Goal: Information Seeking & Learning: Learn about a topic

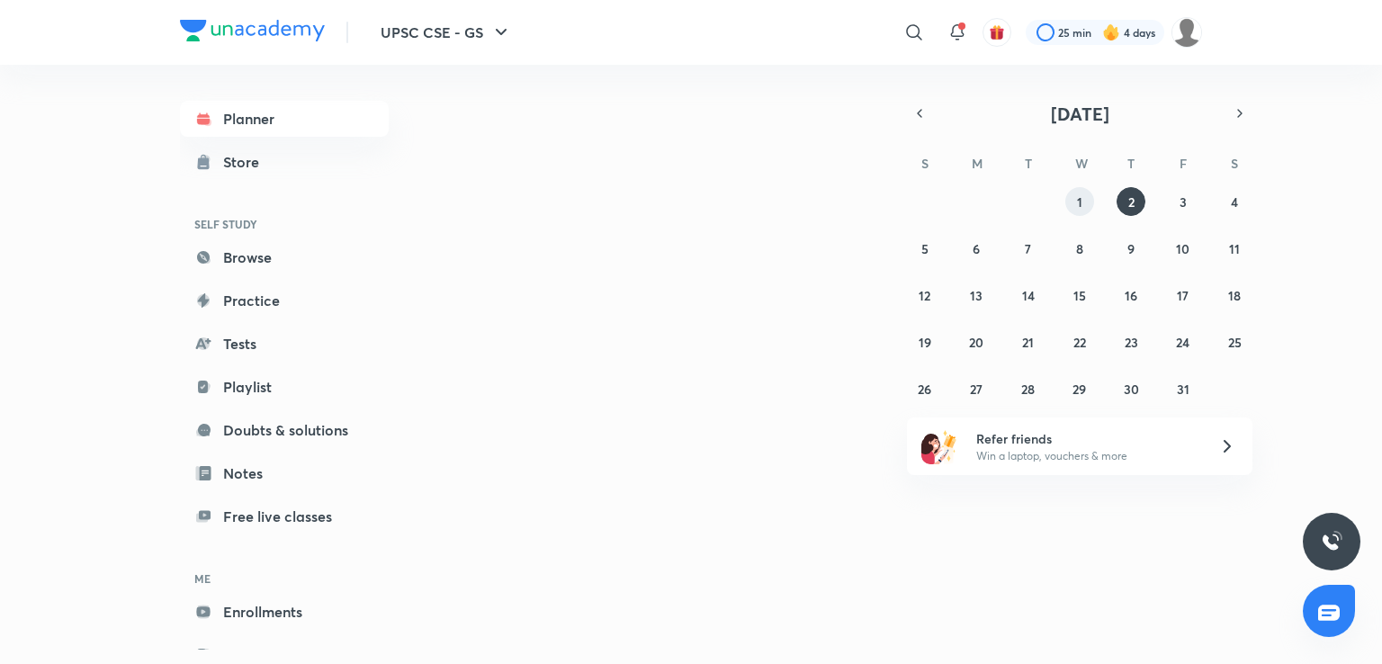
click at [1077, 207] on abbr "1" at bounding box center [1079, 201] width 5 height 17
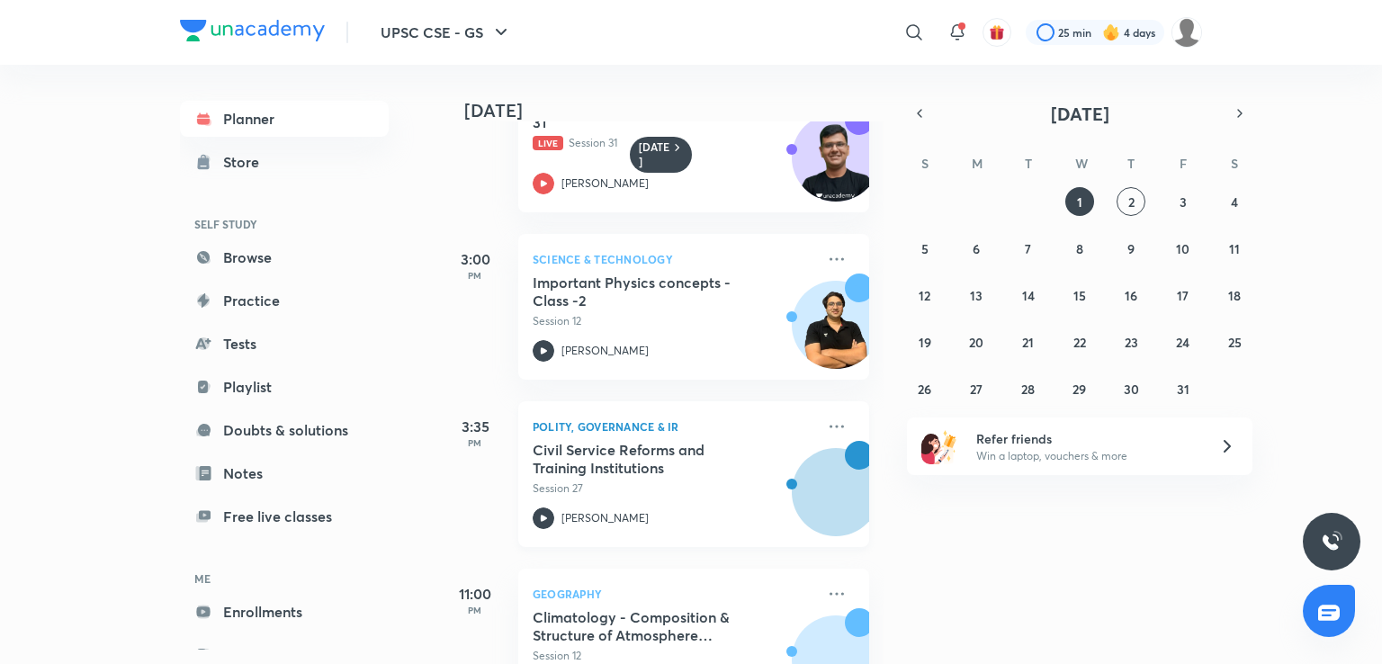
scroll to position [490, 0]
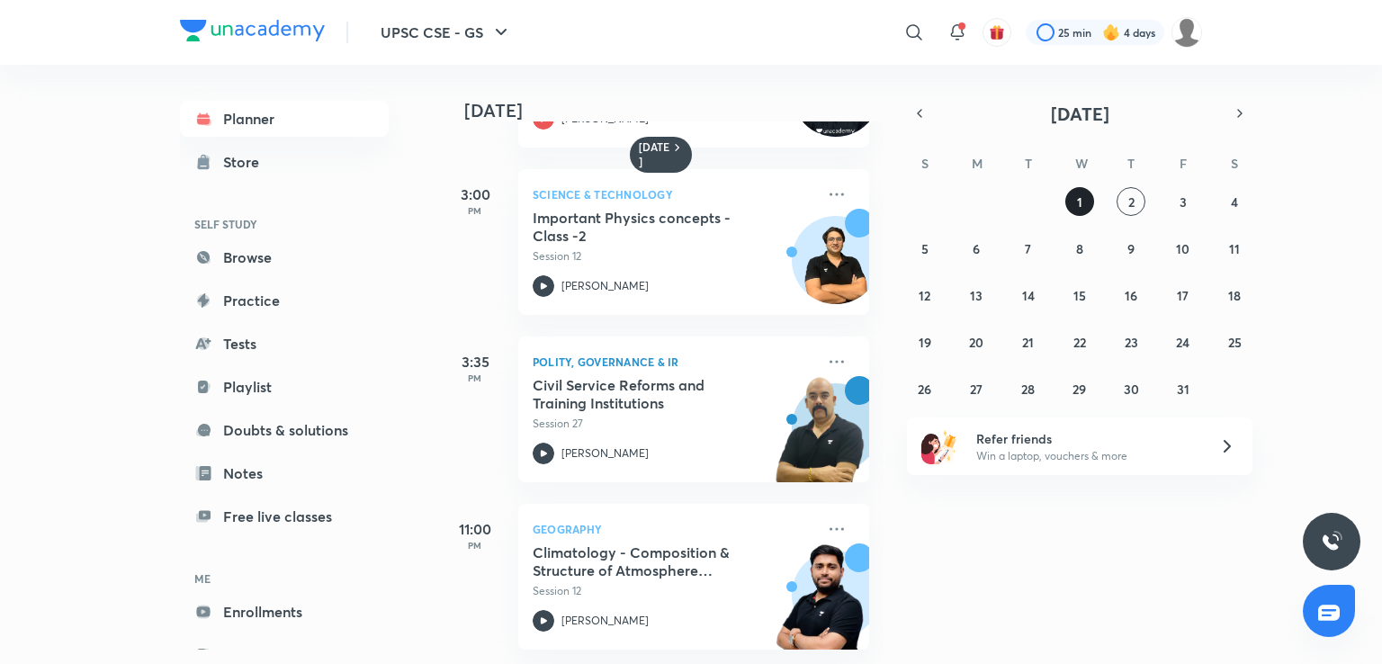
click at [1077, 188] on button "1" at bounding box center [1079, 201] width 29 height 29
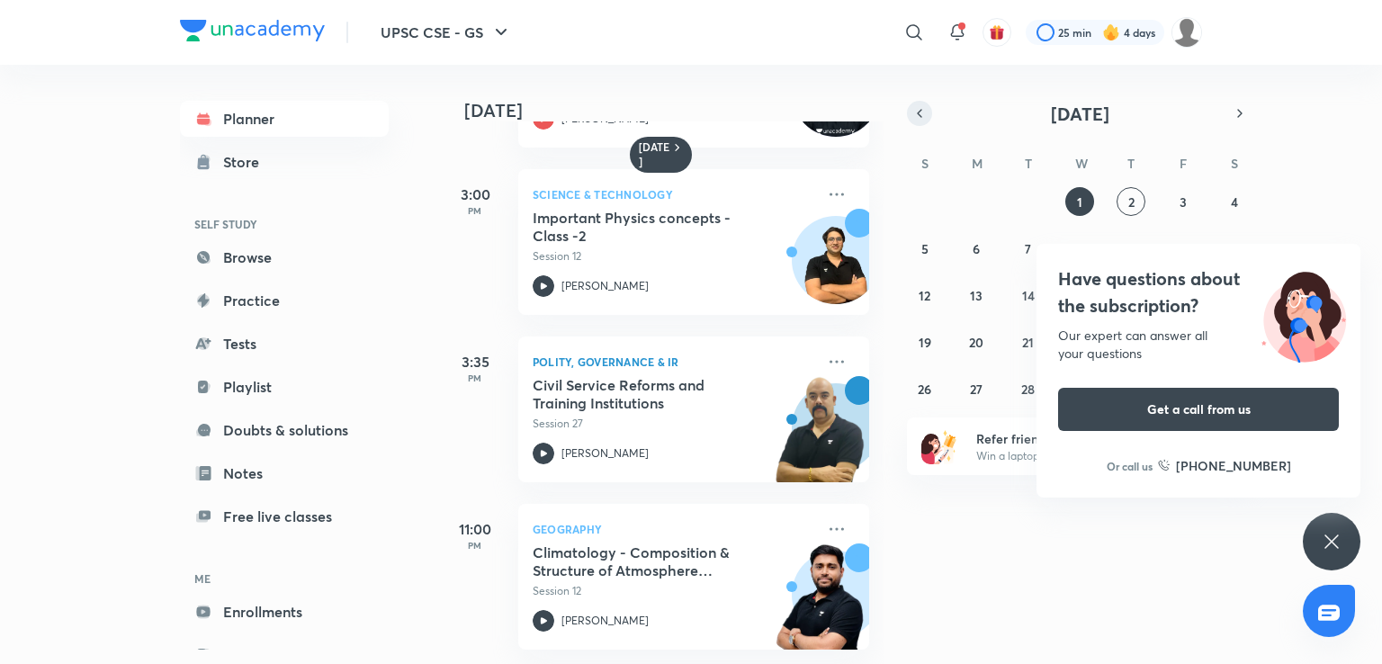
click at [909, 119] on button "button" at bounding box center [919, 113] width 25 height 25
click at [1346, 550] on div "Have questions about the subscription? Our expert can answer all your questions…" at bounding box center [1332, 542] width 58 height 58
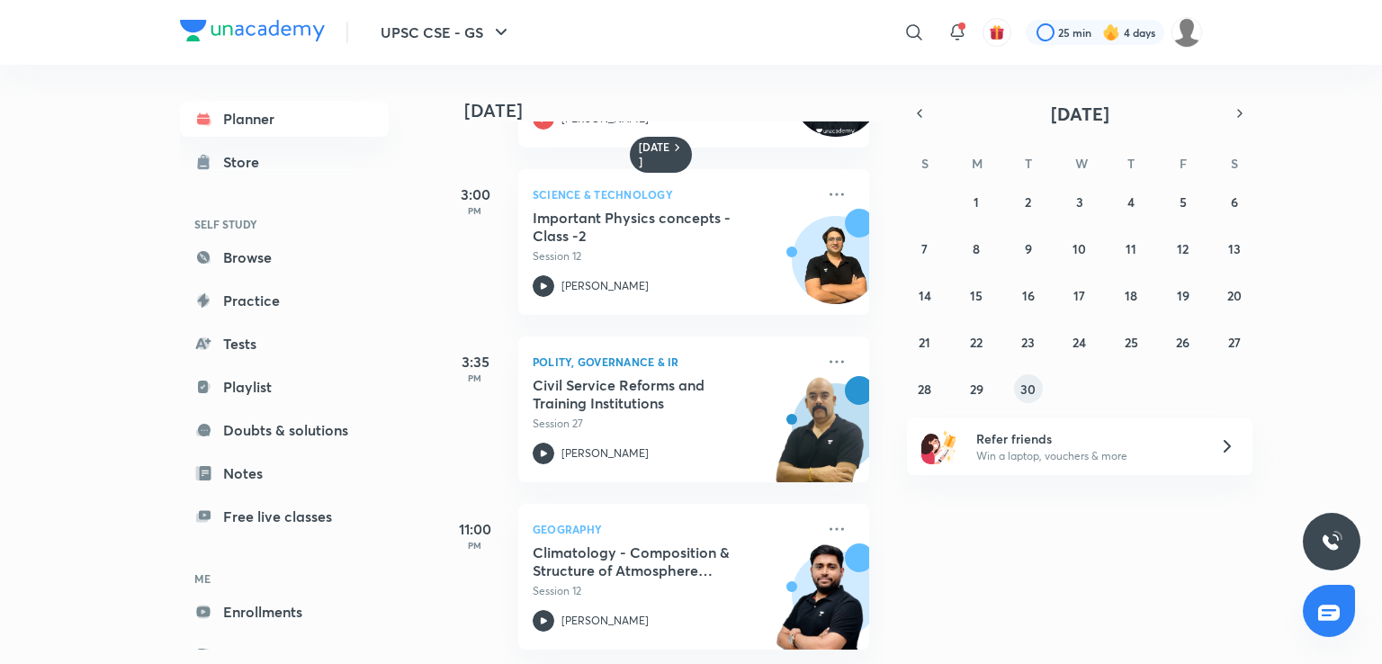
click at [1020, 383] on abbr "30" at bounding box center [1027, 389] width 15 height 17
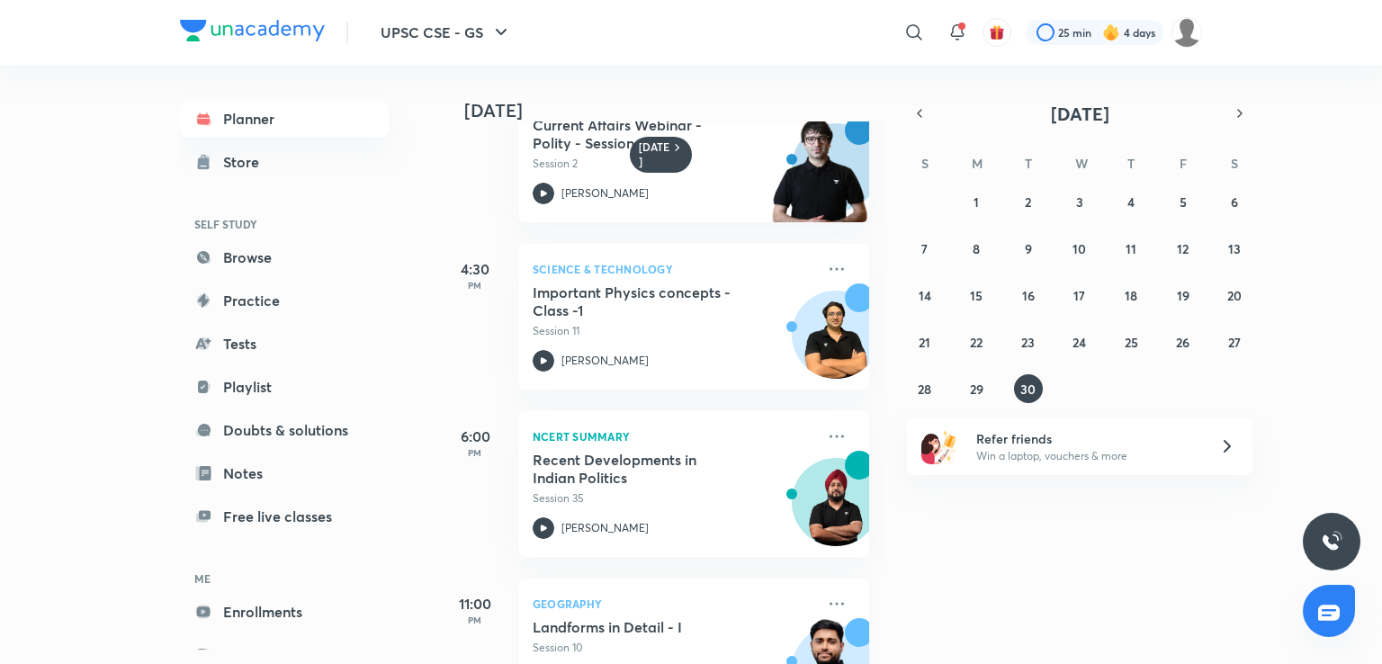
scroll to position [825, 0]
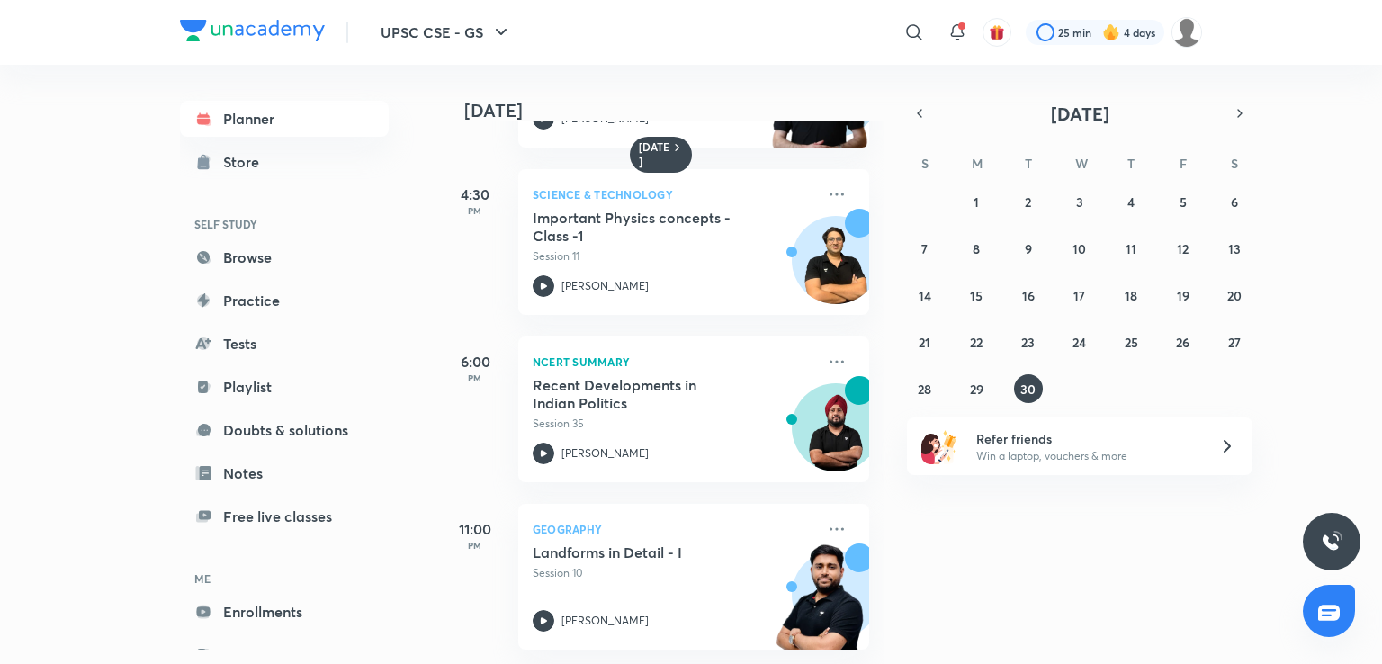
click at [1253, 119] on div "[DATE] 8:00 AM NCERT Summary NCERT Class VIII: Resource & Development - Part I …" at bounding box center [908, 364] width 939 height 599
click at [1238, 122] on button "button" at bounding box center [1239, 113] width 25 height 25
click at [1092, 187] on div "28 29 30 1 2 3 4 5 6 7 8 9 10 11 12 13 14 15 16 17 18 19 20 21 22 23 24 25 26 2…" at bounding box center [1080, 295] width 346 height 216
click at [1086, 190] on button "1" at bounding box center [1079, 201] width 29 height 29
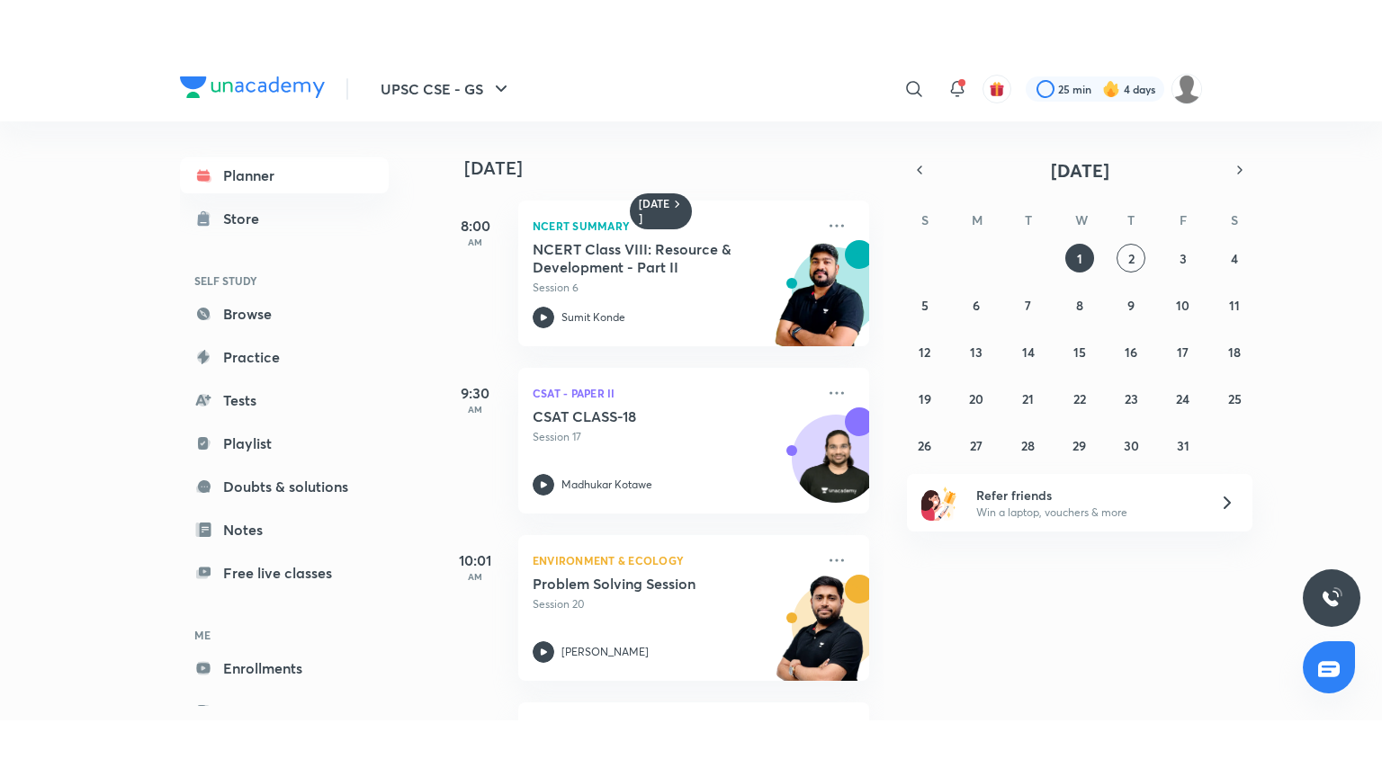
scroll to position [490, 0]
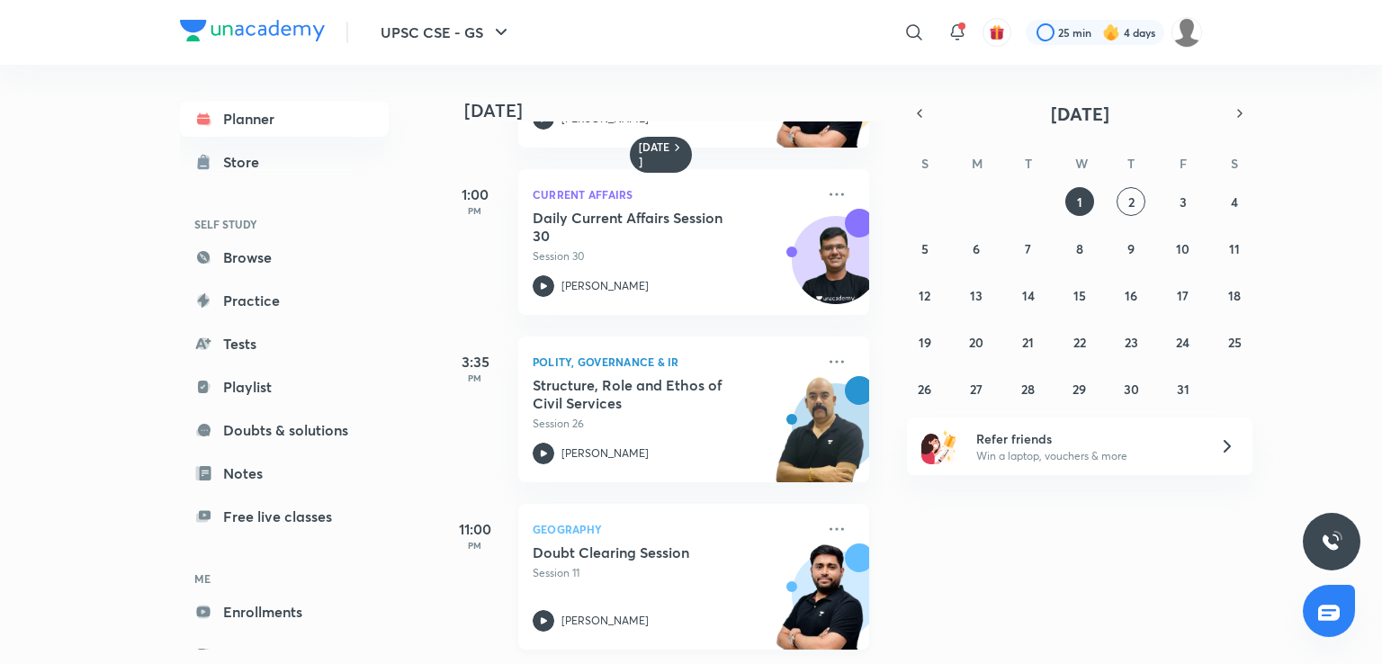
click at [640, 565] on p "Session 11" at bounding box center [674, 573] width 283 height 16
